Goal: Book appointment/travel/reservation

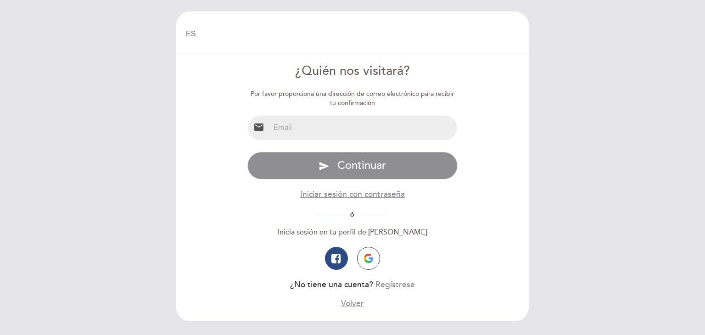
select select "es"
click at [342, 129] on input "email" at bounding box center [364, 128] width 188 height 24
type input "A"
type input "[PERSON_NAME][EMAIL_ADDRESS][DOMAIN_NAME]"
click at [247, 152] on button "send Continuar" at bounding box center [352, 166] width 211 height 28
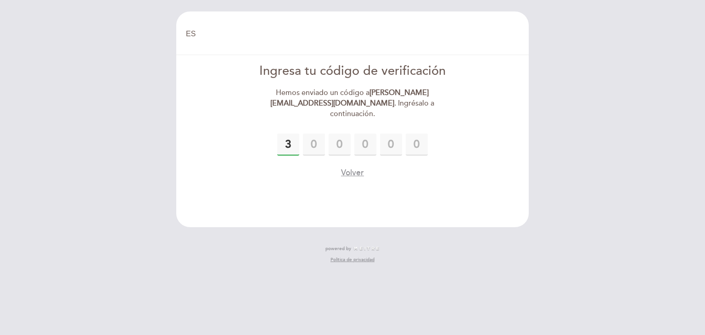
type input "3"
type input "5"
type input "6"
type input "9"
type input "2"
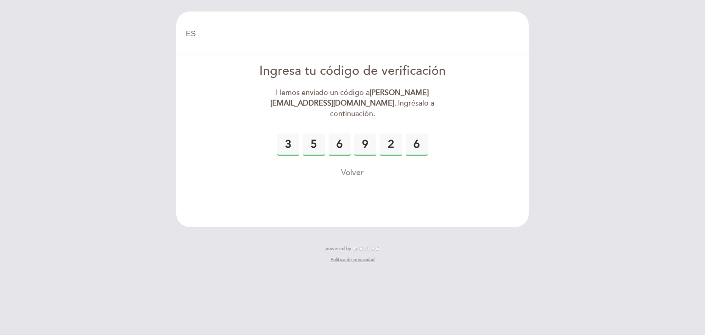
type input "6"
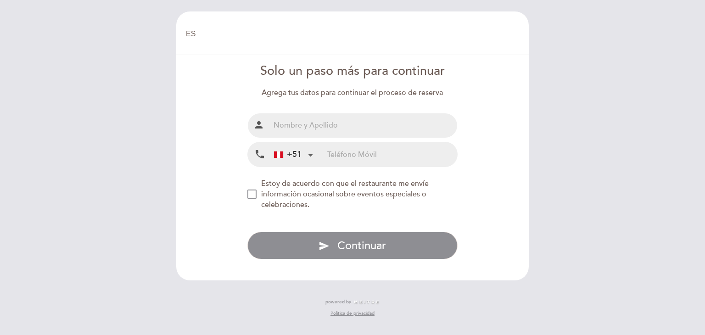
click at [369, 131] on input "text" at bounding box center [364, 125] width 188 height 24
type input "A"
type input "[PERSON_NAME]"
click at [359, 149] on input "tel" at bounding box center [392, 154] width 130 height 24
type input "972919466"
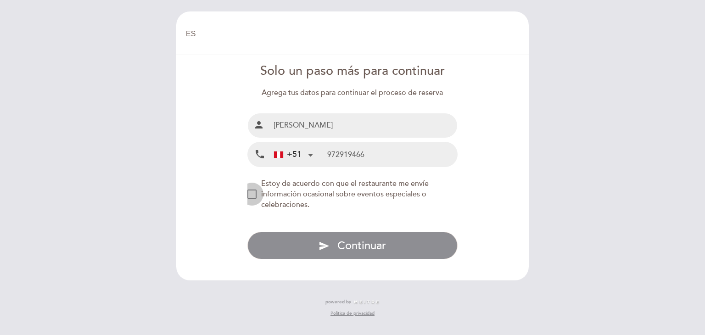
click at [252, 198] on div "NEW_MODAL_AGREE_RESTAURANT_SEND_OCCASIONAL_INFO" at bounding box center [251, 194] width 9 height 9
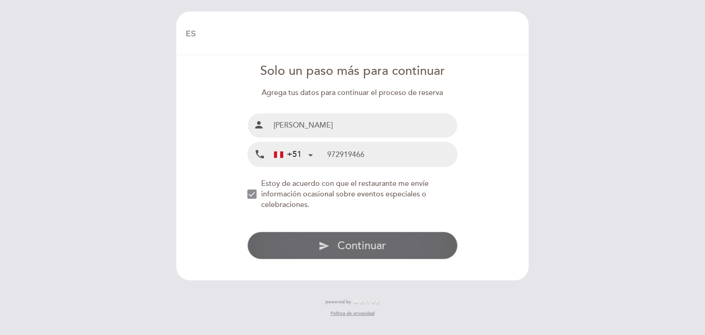
click at [326, 241] on icon "send" at bounding box center [324, 246] width 11 height 11
